Goal: Transaction & Acquisition: Purchase product/service

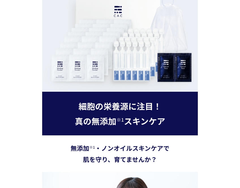
scroll to position [1159, 0]
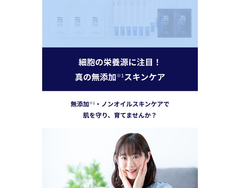
drag, startPoint x: 238, startPoint y: 40, endPoint x: 219, endPoint y: 45, distance: 19.6
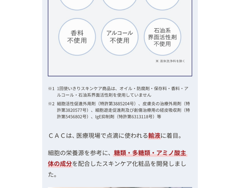
scroll to position [1578, 0]
